Goal: Check status: Check status

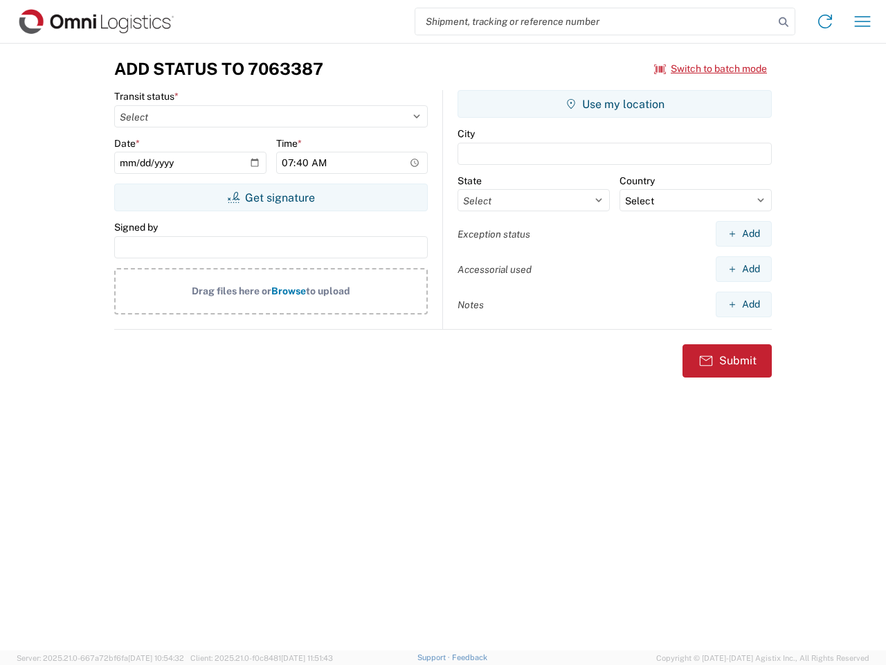
click at [595, 21] on input "search" at bounding box center [594, 21] width 359 height 26
click at [784, 22] on icon at bounding box center [783, 21] width 19 height 19
click at [825, 21] on icon at bounding box center [825, 21] width 22 height 22
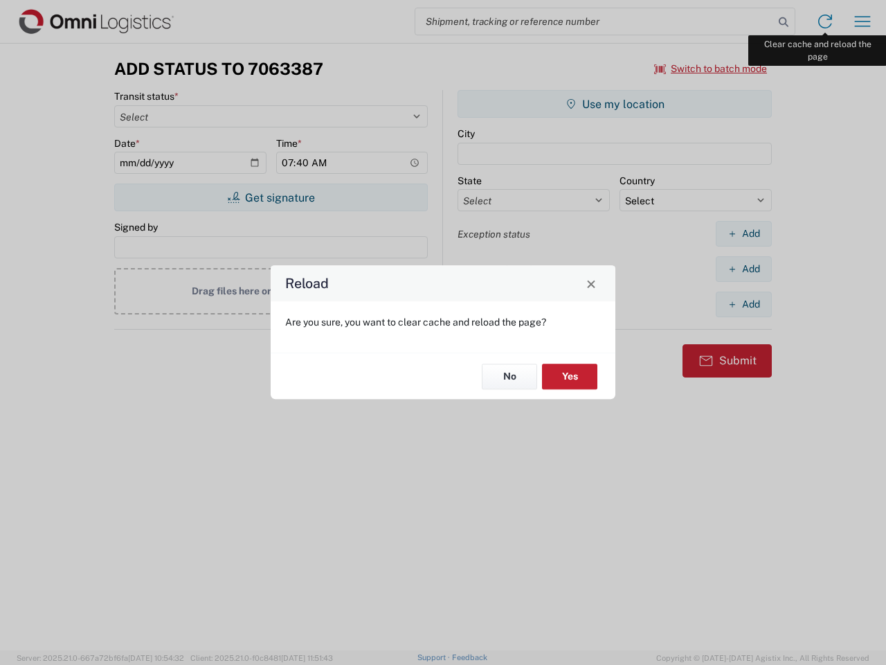
click at [863, 21] on div "Reload Are you sure, you want to clear cache and reload the page? No Yes" at bounding box center [443, 332] width 886 height 665
click at [711, 69] on div "Reload Are you sure, you want to clear cache and reload the page? No Yes" at bounding box center [443, 332] width 886 height 665
click at [271, 197] on div "Reload Are you sure, you want to clear cache and reload the page? No Yes" at bounding box center [443, 332] width 886 height 665
click at [615, 104] on div "Reload Are you sure, you want to clear cache and reload the page? No Yes" at bounding box center [443, 332] width 886 height 665
click at [744, 233] on div "Reload Are you sure, you want to clear cache and reload the page? No Yes" at bounding box center [443, 332] width 886 height 665
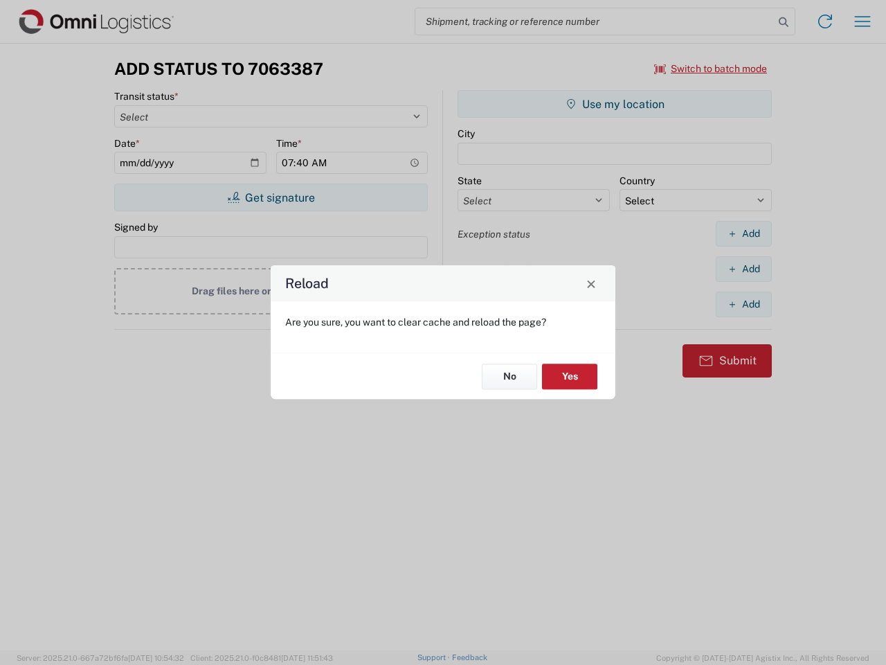
click at [744, 269] on div "Reload Are you sure, you want to clear cache and reload the page? No Yes" at bounding box center [443, 332] width 886 height 665
click at [744, 304] on div "Reload Are you sure, you want to clear cache and reload the page? No Yes" at bounding box center [443, 332] width 886 height 665
